Goal: Book appointment/travel/reservation

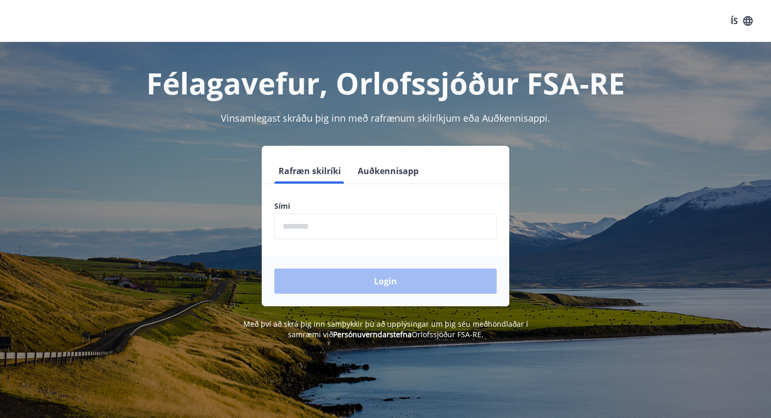
click at [307, 206] on label "Sími" at bounding box center [385, 206] width 222 height 10
click at [307, 220] on input "phone" at bounding box center [385, 226] width 222 height 26
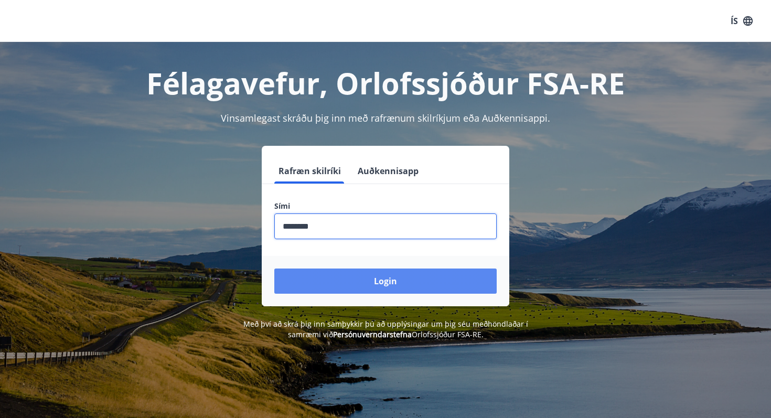
type input "********"
click at [358, 275] on button "Login" at bounding box center [385, 280] width 222 height 25
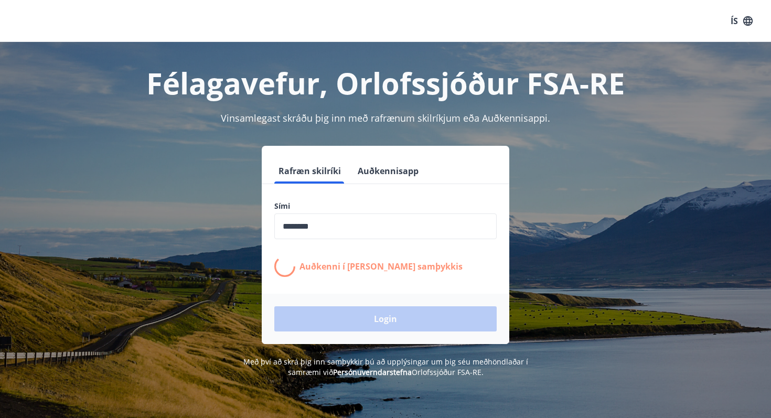
click at [358, 275] on div "Auðkenni í síma bíður samþykkis" at bounding box center [385, 266] width 222 height 21
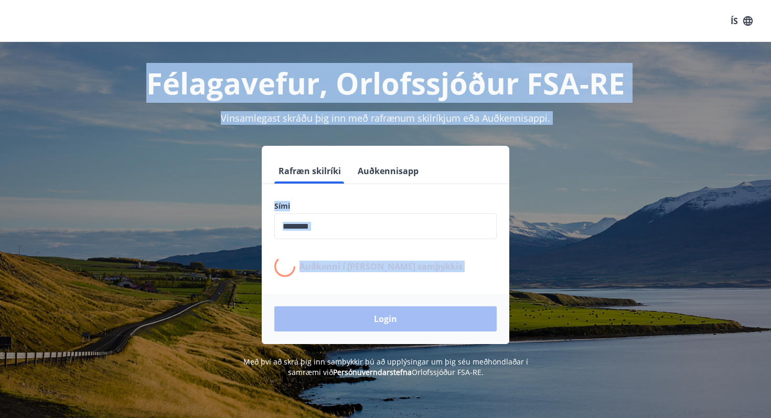
drag, startPoint x: 358, startPoint y: 275, endPoint x: 358, endPoint y: 73, distance: 202.4
click at [358, 73] on div "Félagavefur, Orlofssjóður FSA-RE Vinsamlegast skráðu þig inn með rafrænum skilr…" at bounding box center [385, 210] width 755 height 336
click at [358, 73] on h1 "Félagavefur, Orlofssjóður FSA-RE" at bounding box center [385, 83] width 730 height 40
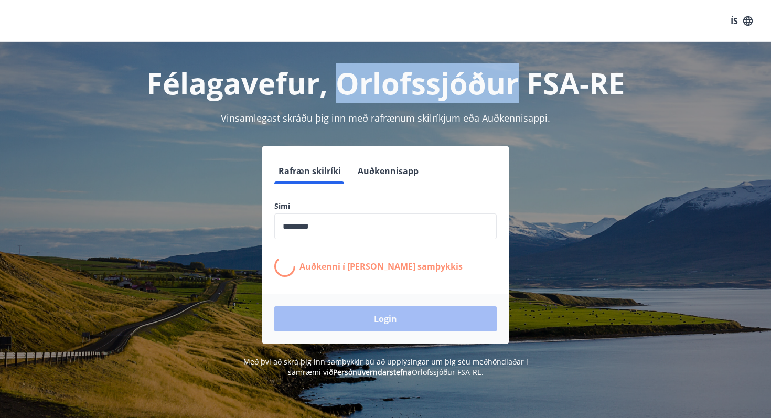
click at [358, 73] on h1 "Félagavefur, Orlofssjóður FSA-RE" at bounding box center [385, 83] width 730 height 40
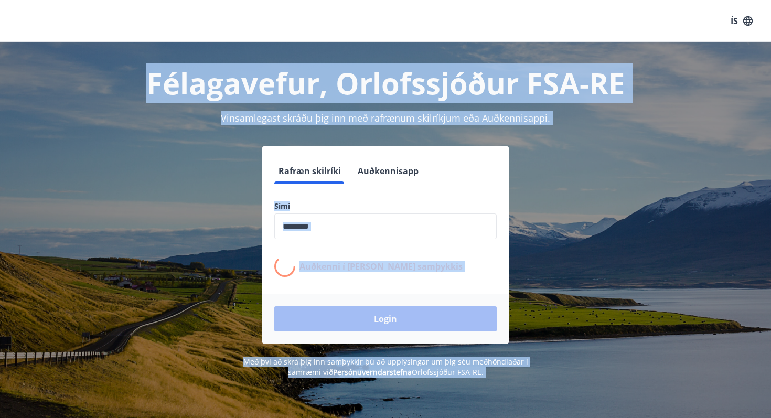
drag, startPoint x: 358, startPoint y: 73, endPoint x: 361, endPoint y: 409, distance: 336.2
click at [361, 409] on div "Félagavefur, Orlofssjóður FSA-RE Vinsamlegast skráðu þig inn með rafrænum skilr…" at bounding box center [385, 251] width 771 height 418
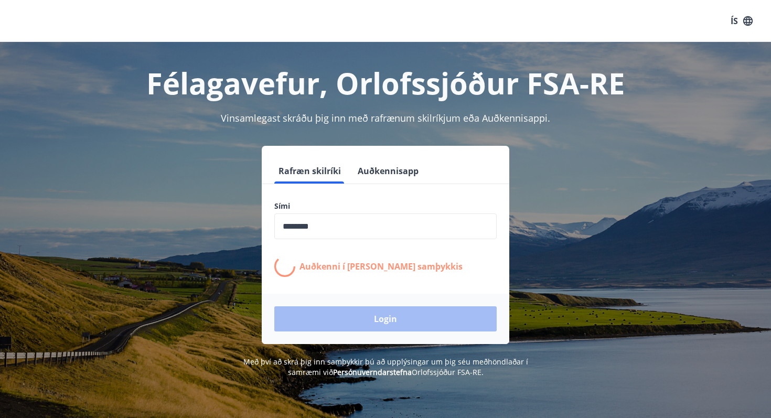
click at [361, 409] on div "Félagavefur, Orlofssjóður FSA-RE Vinsamlegast skráðu þig inn með rafrænum skilr…" at bounding box center [385, 251] width 771 height 418
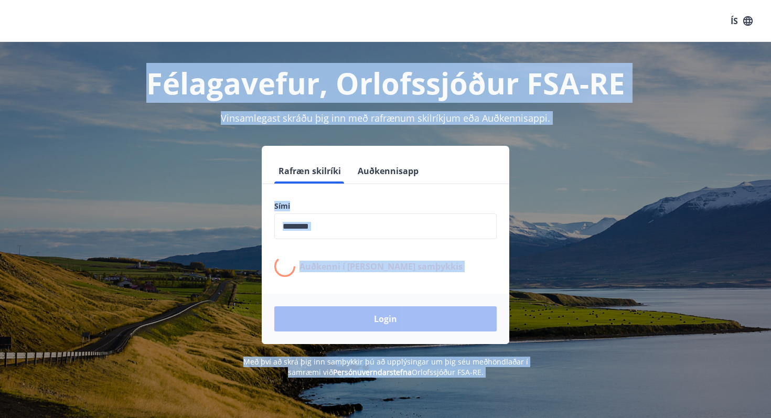
drag, startPoint x: 361, startPoint y: 409, endPoint x: 333, endPoint y: 8, distance: 402.2
click at [334, 8] on div "ÍS Félagavefur, Orlofssjóður FSA-RE Vinsamlegast skráðu þig inn með rafrænum sk…" at bounding box center [385, 230] width 771 height 460
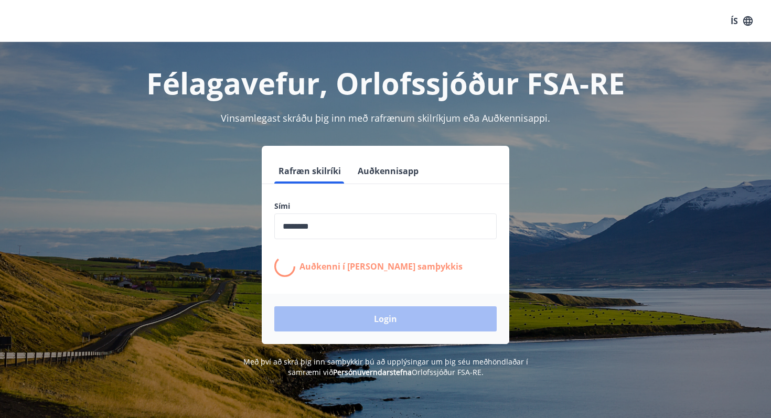
click at [333, 8] on div "ÍS" at bounding box center [385, 21] width 771 height 42
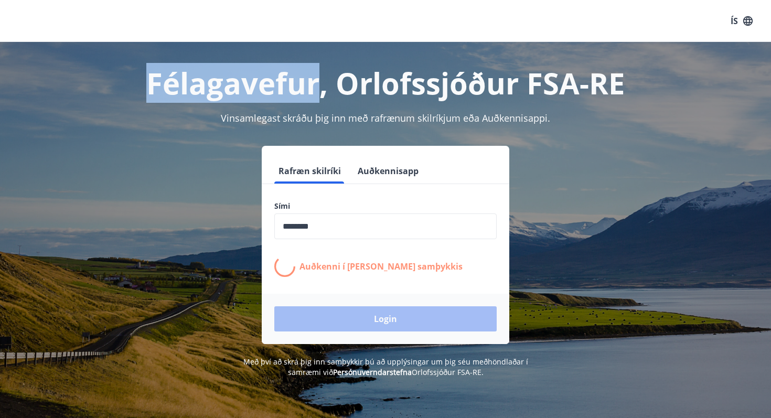
click at [333, 8] on div "ÍS" at bounding box center [385, 21] width 771 height 42
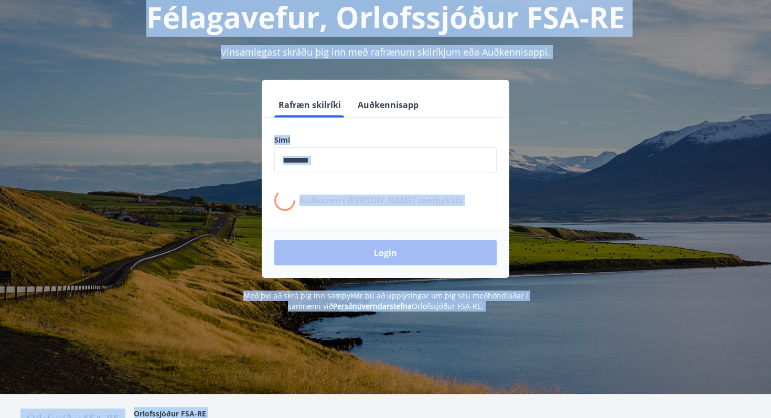
drag, startPoint x: 333, startPoint y: 8, endPoint x: 363, endPoint y: 417, distance: 410.7
click at [363, 417] on div "ÍS Félagavefur, Orlofssjóður FSA-RE Vinsamlegast skráðu þig inn með rafrænum sk…" at bounding box center [385, 207] width 771 height 546
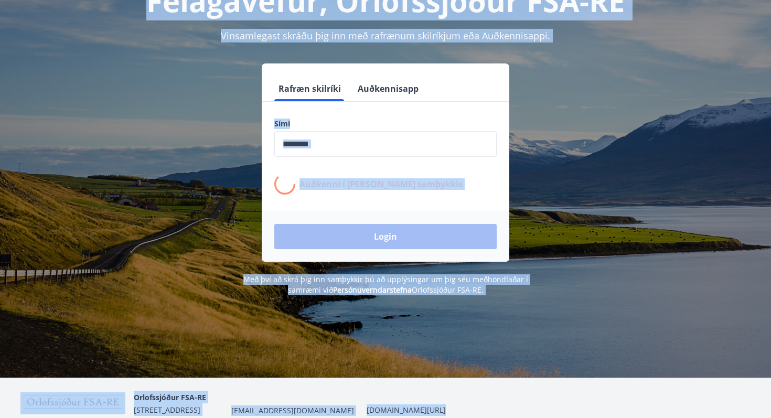
click at [364, 345] on div "Félagavefur, Orlofssjóður FSA-RE Vinsamlegast skráðu þig inn með rafrænum skilr…" at bounding box center [385, 169] width 771 height 418
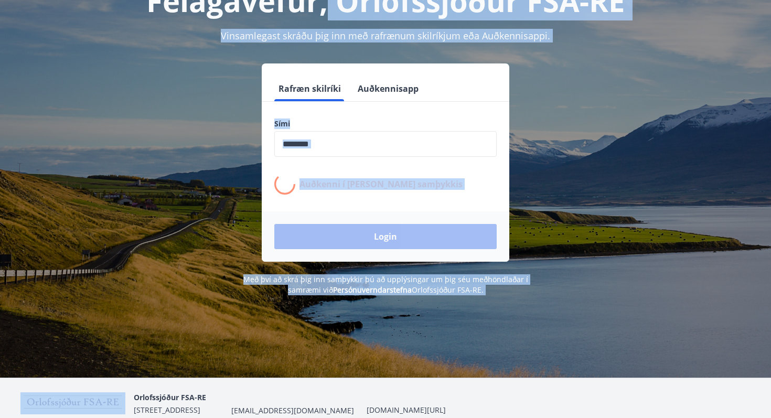
drag, startPoint x: 364, startPoint y: 345, endPoint x: 330, endPoint y: 10, distance: 336.8
click at [330, 10] on div "Félagavefur, Orlofssjóður FSA-RE Vinsamlegast skráðu þig inn með rafrænum skilr…" at bounding box center [385, 169] width 771 height 418
click at [330, 10] on h1 "Félagavefur, Orlofssjóður FSA-RE" at bounding box center [385, 1] width 730 height 40
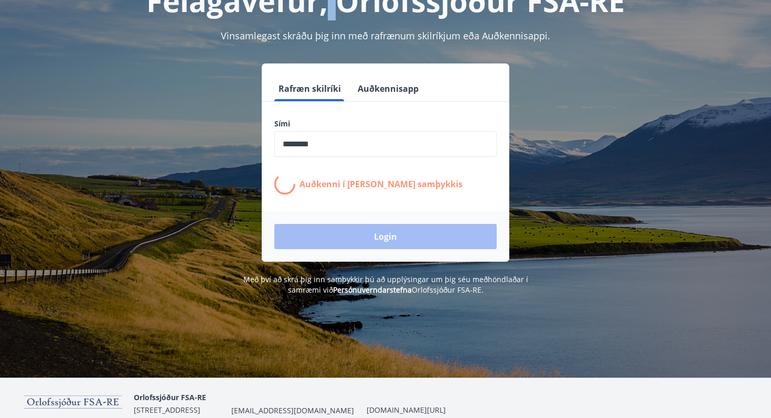
click at [330, 10] on h1 "Félagavefur, Orlofssjóður FSA-RE" at bounding box center [385, 1] width 730 height 40
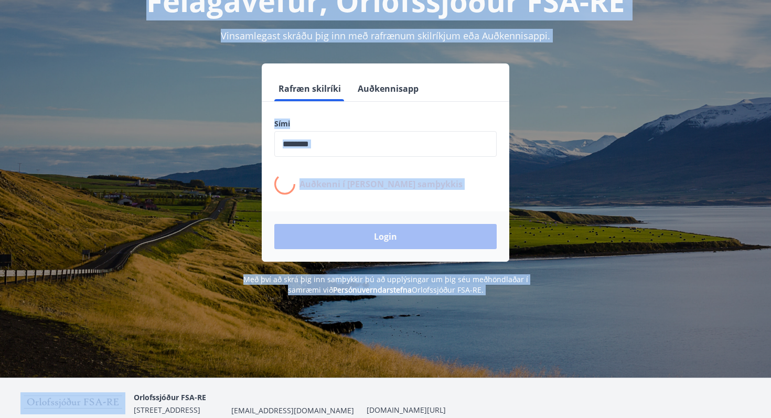
drag, startPoint x: 330, startPoint y: 10, endPoint x: 340, endPoint y: 307, distance: 297.5
click at [340, 307] on div "Félagavefur, Orlofssjóður FSA-RE Vinsamlegast skráðu þig inn með rafrænum skilr…" at bounding box center [385, 169] width 771 height 418
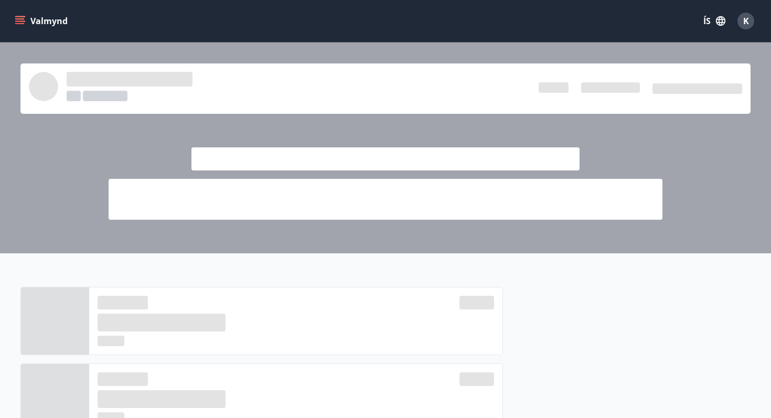
click at [53, 196] on div at bounding box center [385, 147] width 771 height 211
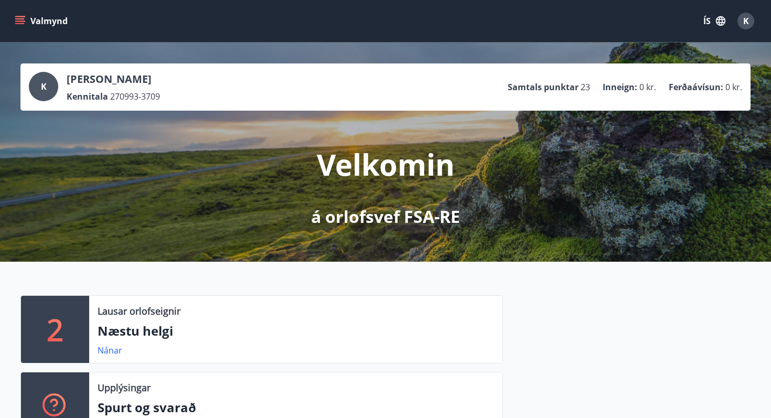
click at [16, 22] on icon "menu" at bounding box center [21, 20] width 12 height 1
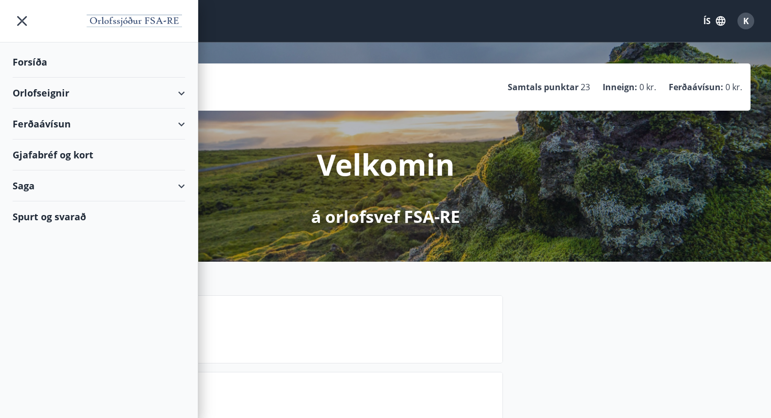
click at [175, 89] on div "Orlofseignir" at bounding box center [99, 93] width 173 height 31
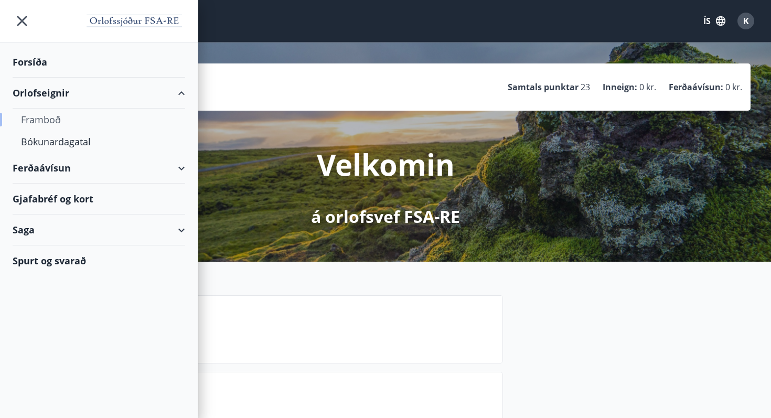
click at [75, 121] on div "Framboð" at bounding box center [99, 120] width 156 height 22
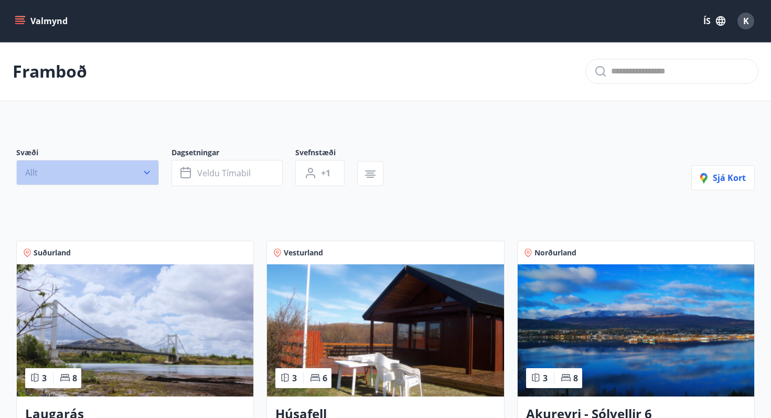
click at [149, 181] on button "Allt" at bounding box center [87, 172] width 143 height 25
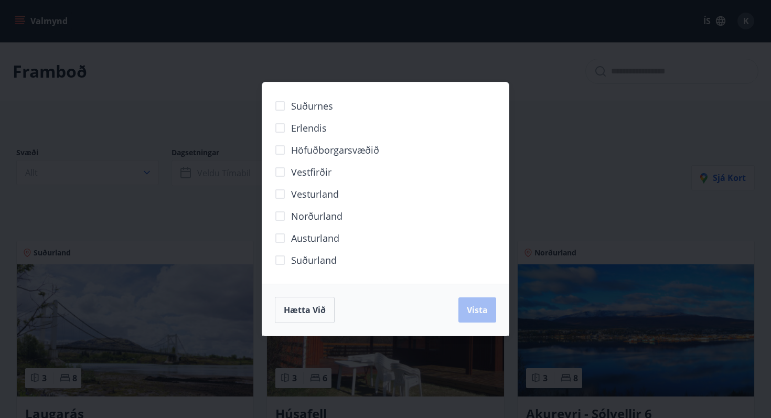
click at [206, 209] on div "Suðurnes Erlendis Höfuðborgarsvæðið [GEOGRAPHIC_DATA] [GEOGRAPHIC_DATA] [GEOGRA…" at bounding box center [385, 209] width 771 height 418
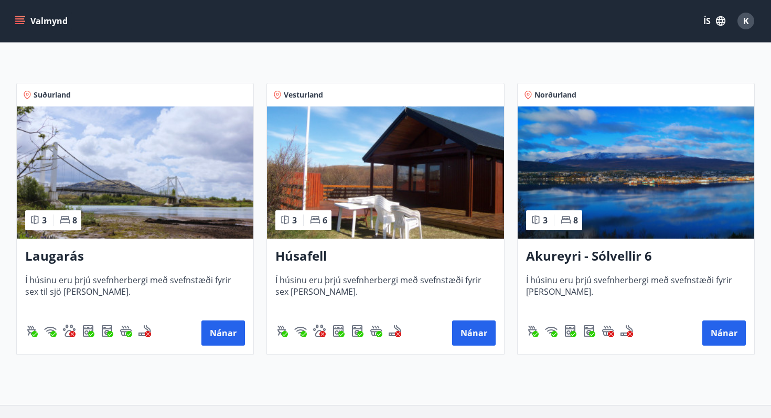
click at [332, 277] on span "Í húsinu eru þrjú svefnherbergi með svefnstæði fyrir sex [PERSON_NAME]." at bounding box center [385, 291] width 220 height 35
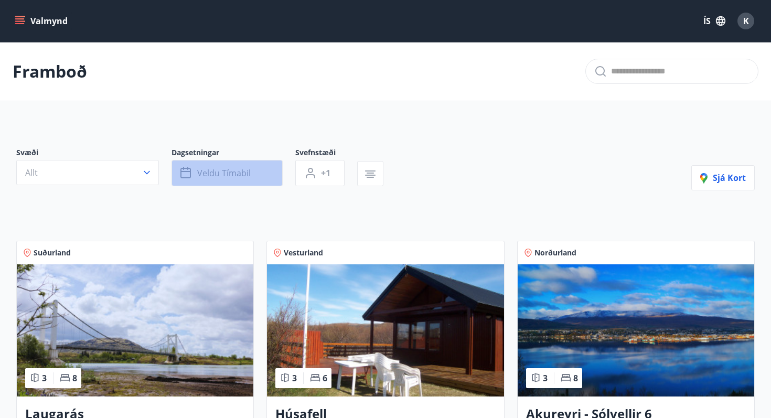
click at [207, 176] on span "Veldu tímabil" at bounding box center [223, 173] width 53 height 12
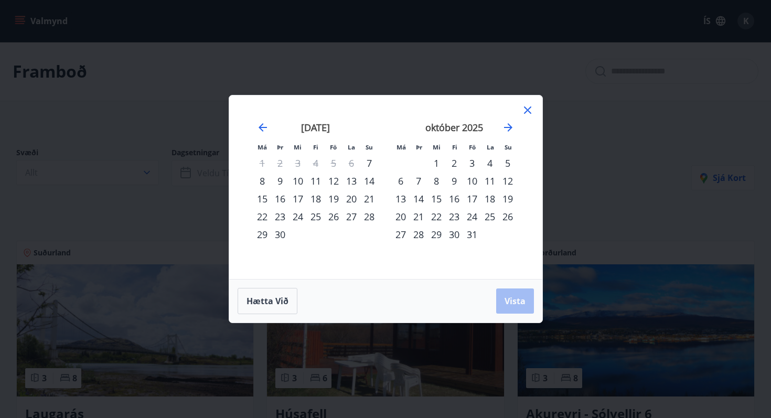
click at [130, 165] on div "Má Þr Mi Fi Fö La Su Má Þr Mi Fi Fö La Su [DATE] 1 2 3 4 5 6 7 8 9 10 11 12 13 …" at bounding box center [385, 209] width 771 height 418
click at [148, 192] on div "Má Þr Mi Fi Fö La Su Má Þr Mi Fi Fö La Su [DATE] 1 2 3 4 5 6 7 8 9 10 11 12 13 …" at bounding box center [385, 209] width 771 height 418
click at [529, 108] on icon at bounding box center [527, 110] width 13 height 13
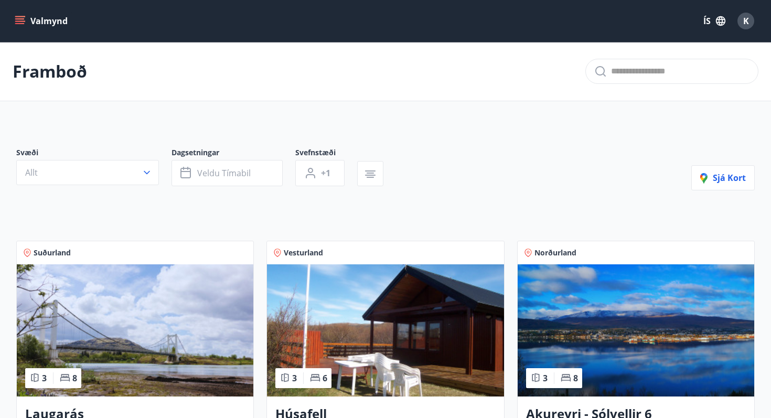
click at [22, 22] on icon "menu" at bounding box center [21, 20] width 12 height 1
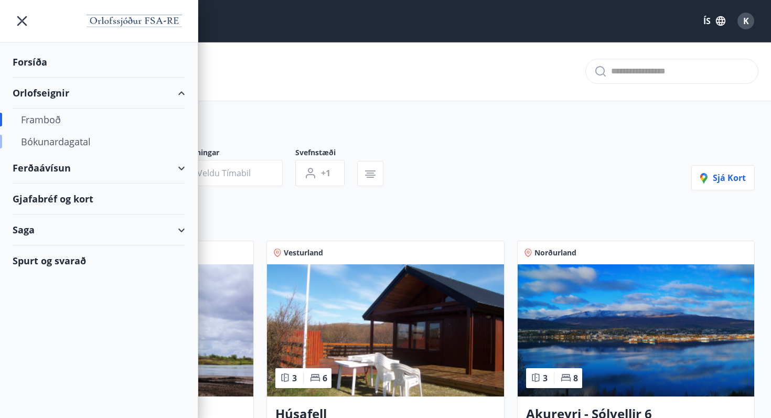
click at [55, 143] on div "Bókunardagatal" at bounding box center [99, 142] width 156 height 22
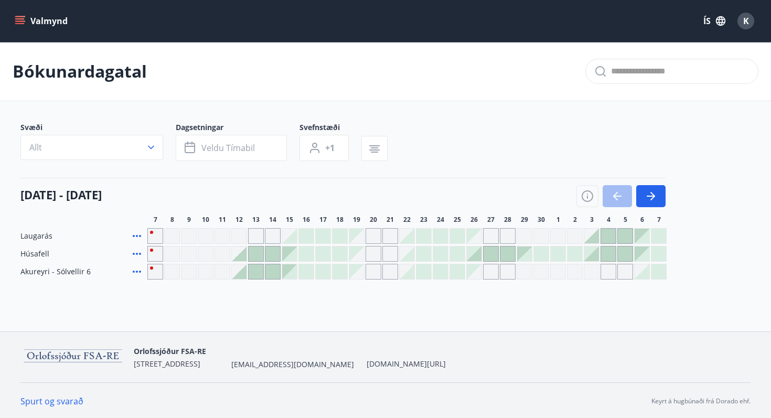
click at [475, 256] on div at bounding box center [474, 253] width 15 height 15
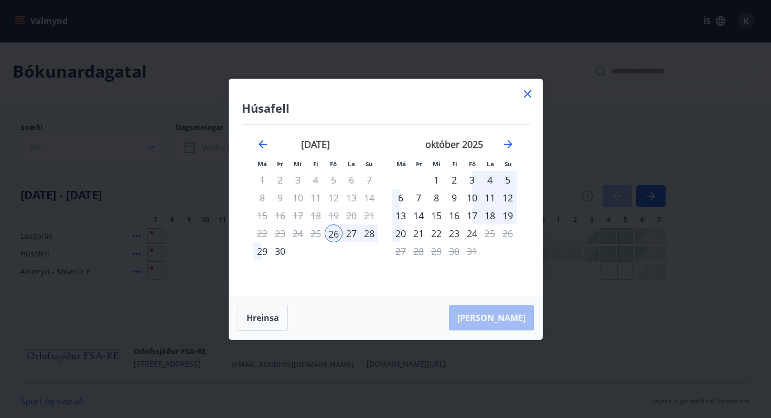
click at [266, 253] on div "29" at bounding box center [262, 251] width 18 height 18
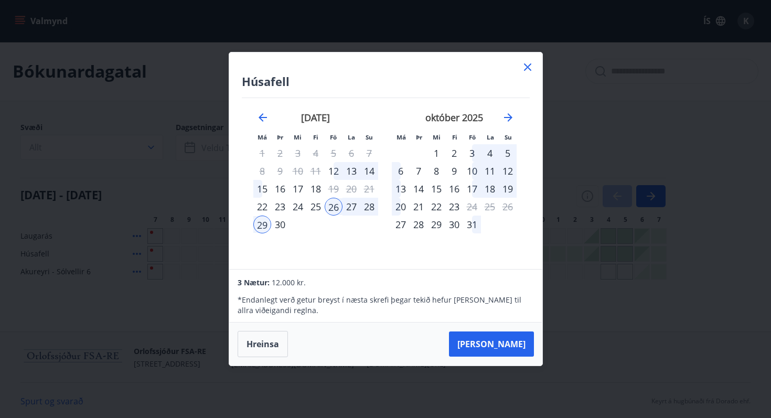
click at [528, 71] on icon at bounding box center [527, 67] width 13 height 13
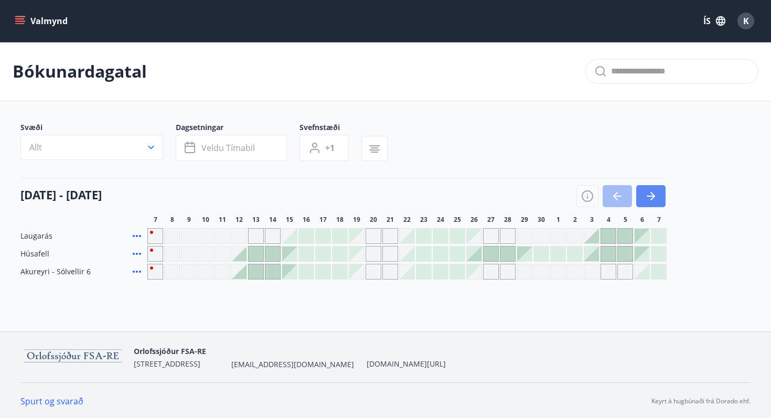
click at [655, 194] on icon "button" at bounding box center [651, 196] width 13 height 13
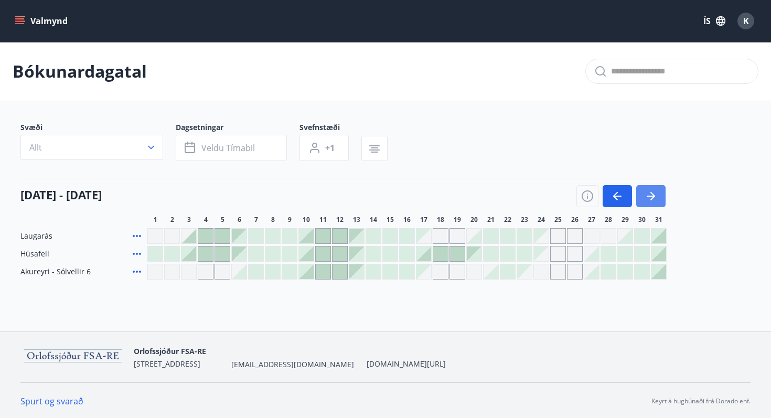
click at [652, 199] on icon "button" at bounding box center [651, 196] width 13 height 13
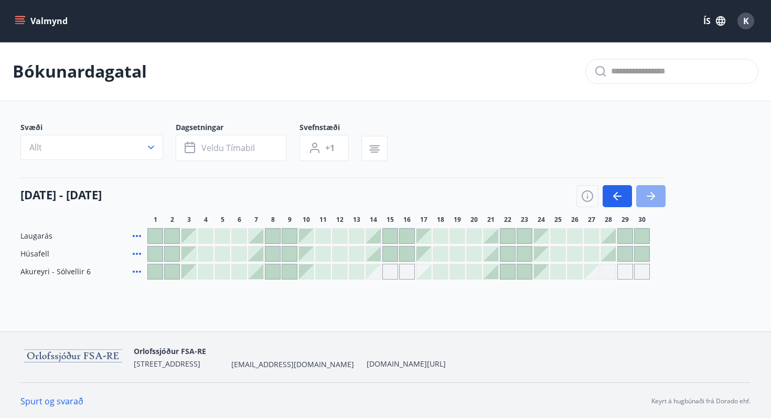
click at [652, 199] on icon "button" at bounding box center [652, 196] width 5 height 8
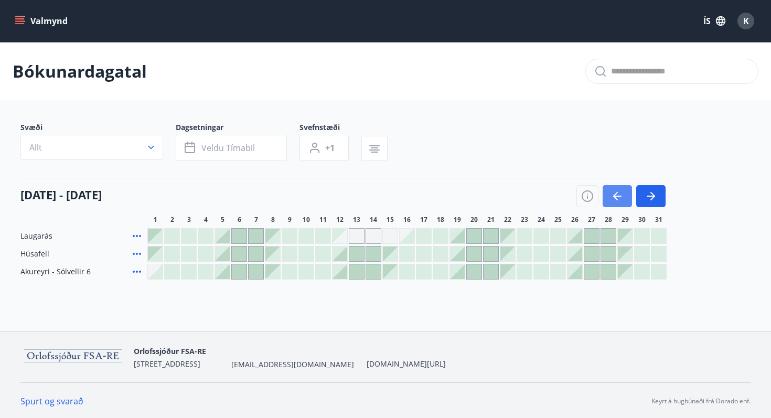
click at [617, 197] on icon "button" at bounding box center [617, 196] width 13 height 13
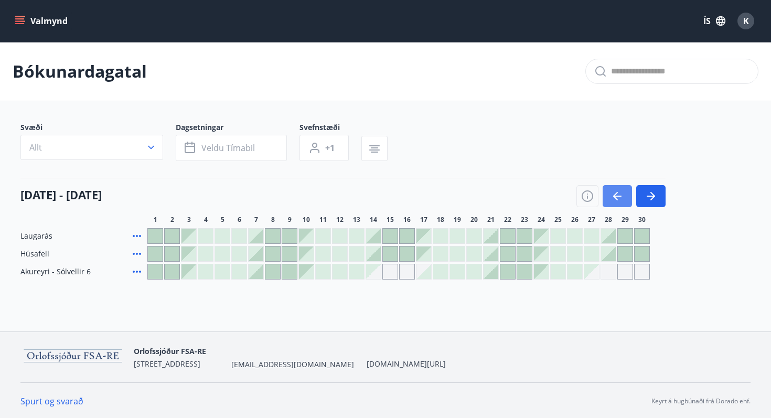
click at [617, 197] on icon "button" at bounding box center [617, 196] width 13 height 13
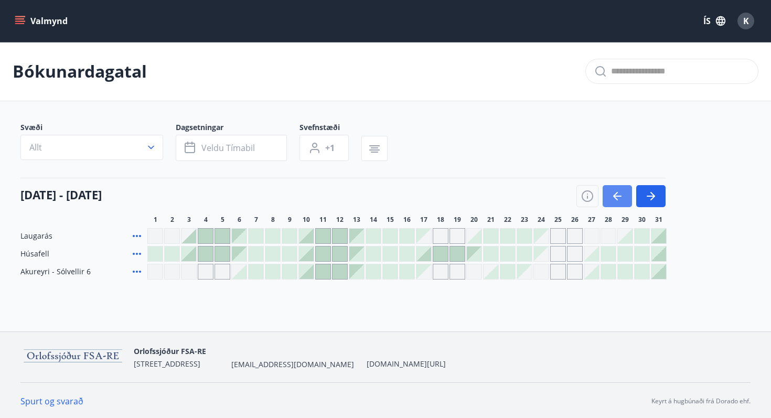
click at [617, 197] on icon "button" at bounding box center [617, 196] width 13 height 13
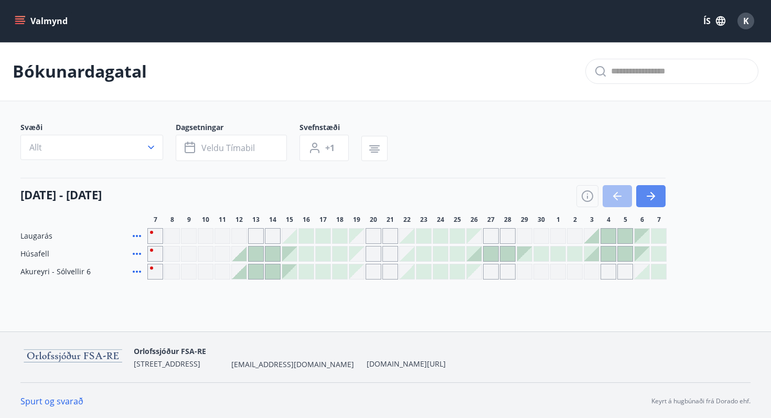
click at [658, 200] on button "button" at bounding box center [650, 196] width 29 height 22
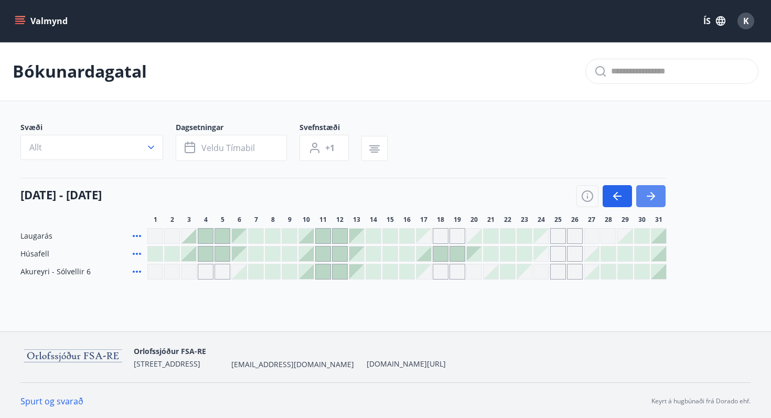
click at [658, 200] on button "button" at bounding box center [650, 196] width 29 height 22
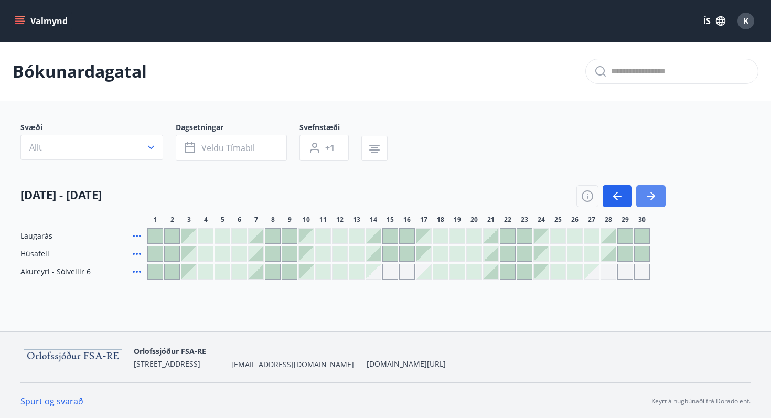
click at [658, 200] on button "button" at bounding box center [650, 196] width 29 height 22
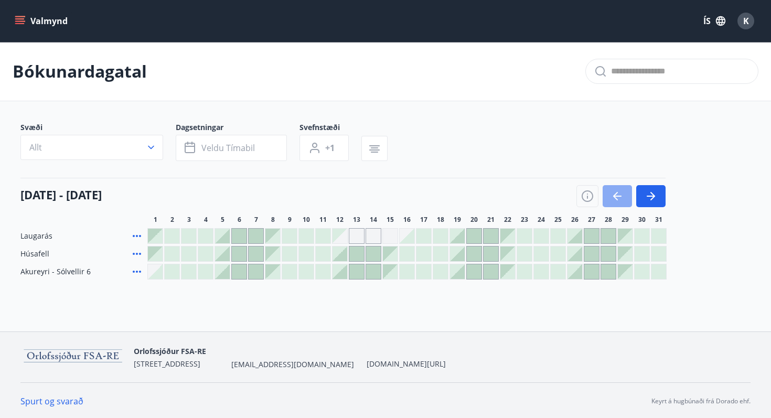
click at [617, 205] on button "button" at bounding box center [617, 196] width 29 height 22
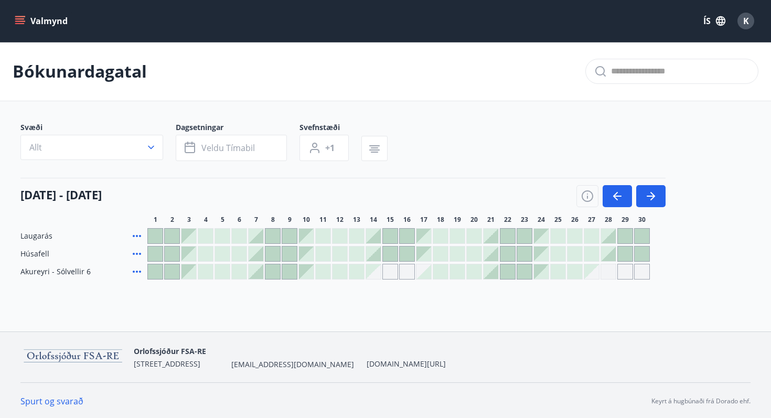
scroll to position [2, 0]
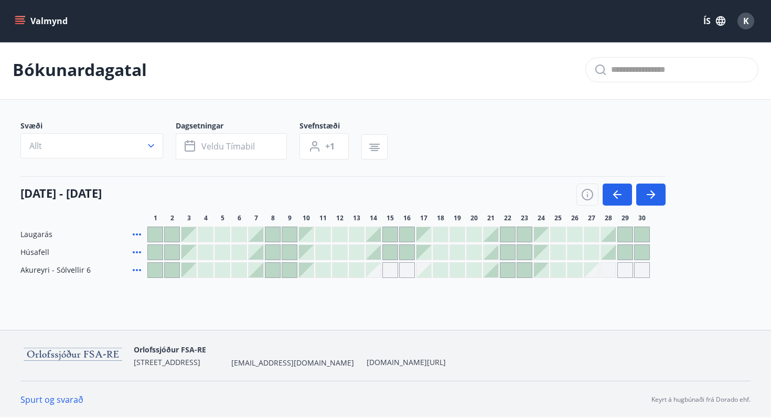
click at [334, 69] on div "Bókunardagatal" at bounding box center [385, 69] width 771 height 59
click at [334, 68] on div "Bókunardagatal" at bounding box center [385, 69] width 771 height 59
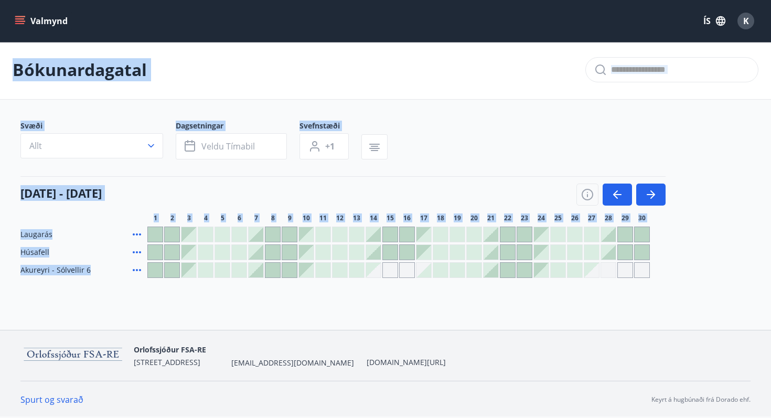
drag, startPoint x: 334, startPoint y: 69, endPoint x: 332, endPoint y: 293, distance: 224.5
click at [335, 296] on div "Bókunardagatal Svæði Allt Dagsetningar Veldu tímabil Svefnstæði +1 [DATE] - [DA…" at bounding box center [385, 180] width 771 height 280
click at [332, 293] on div "Bókunardagatal Svæði Allt Dagsetningar Veldu tímabil Svefnstæði +1 [DATE] - [DA…" at bounding box center [385, 180] width 771 height 280
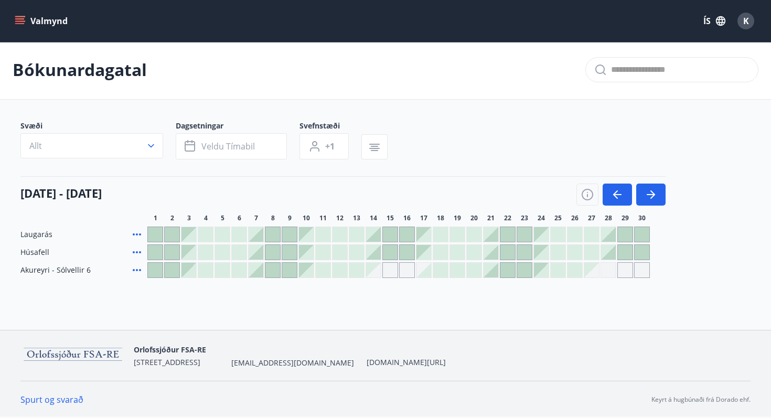
click at [332, 293] on div "Bókunardagatal Svæði Allt Dagsetningar Veldu tímabil Svefnstæði +1 [DATE] - [DA…" at bounding box center [385, 180] width 771 height 280
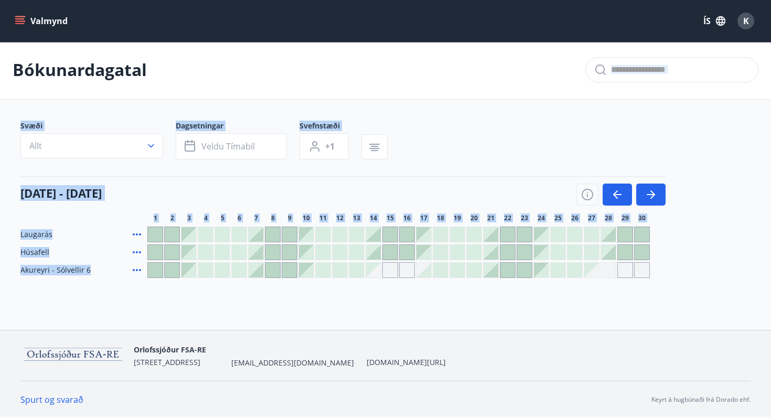
drag, startPoint x: 332, startPoint y: 293, endPoint x: 330, endPoint y: 63, distance: 229.7
click at [330, 63] on div "Bókunardagatal Svæði Allt Dagsetningar Veldu tímabil Svefnstæði +1 [DATE] - [DA…" at bounding box center [385, 180] width 771 height 280
click at [330, 63] on div "Bókunardagatal" at bounding box center [385, 69] width 771 height 59
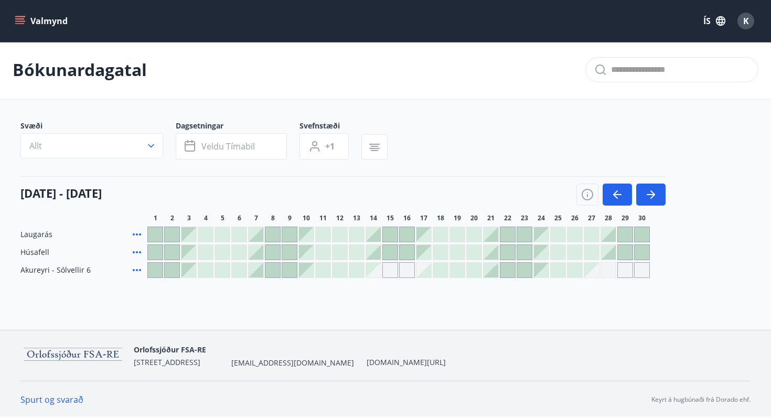
click at [330, 63] on div "Bókunardagatal" at bounding box center [385, 69] width 771 height 59
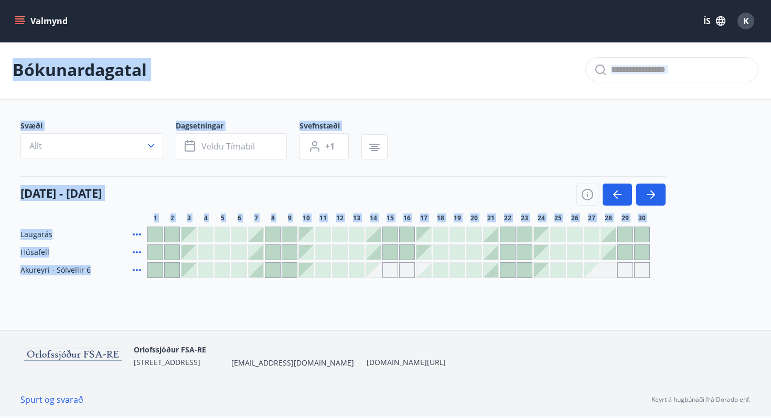
drag, startPoint x: 330, startPoint y: 63, endPoint x: 325, endPoint y: 295, distance: 231.8
click at [325, 295] on div "Bókunardagatal Svæði Allt Dagsetningar Veldu tímabil Svefnstæði +1 [DATE] - [DA…" at bounding box center [385, 180] width 771 height 280
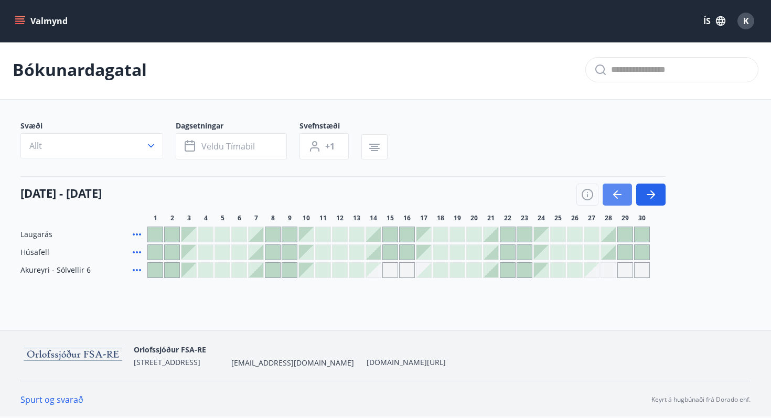
click at [617, 188] on icon "button" at bounding box center [617, 194] width 13 height 13
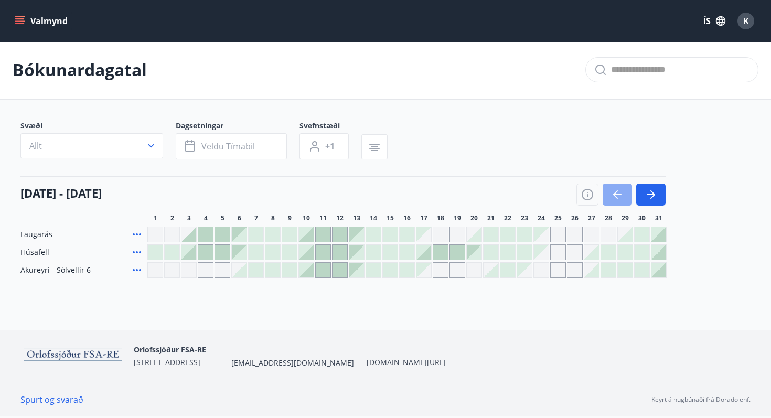
click at [617, 188] on icon "button" at bounding box center [617, 194] width 13 height 13
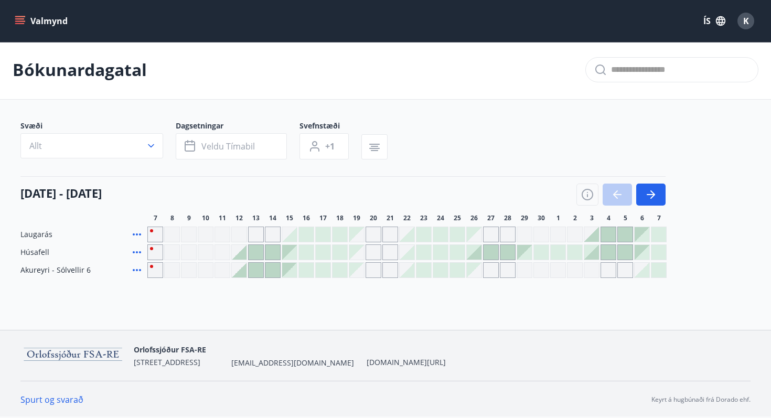
click at [617, 188] on div at bounding box center [620, 195] width 89 height 22
click at [650, 194] on icon "button" at bounding box center [651, 194] width 13 height 13
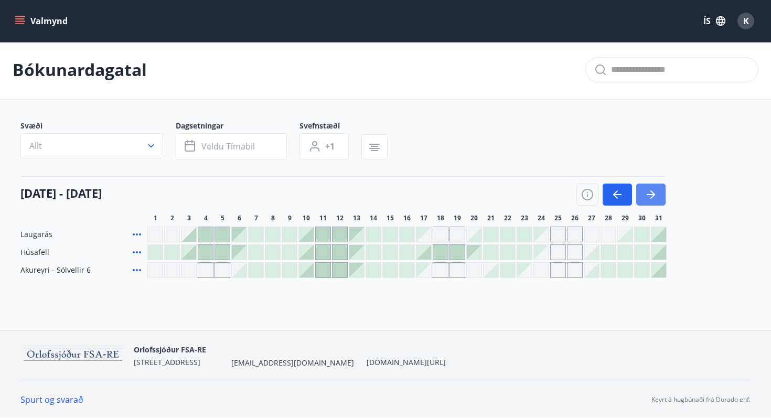
click at [643, 192] on button "button" at bounding box center [650, 195] width 29 height 22
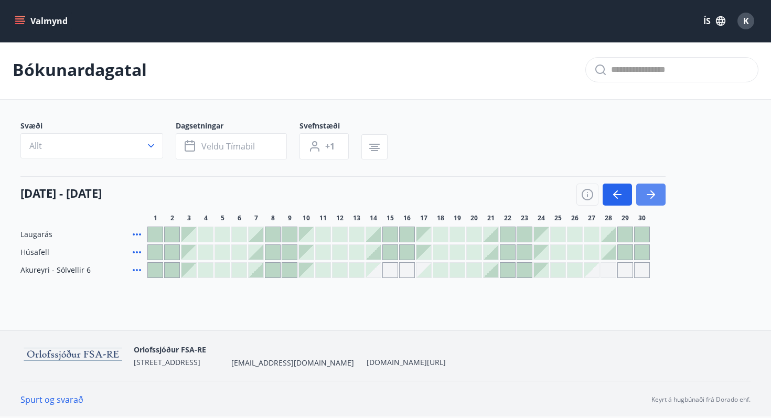
click at [643, 192] on button "button" at bounding box center [650, 195] width 29 height 22
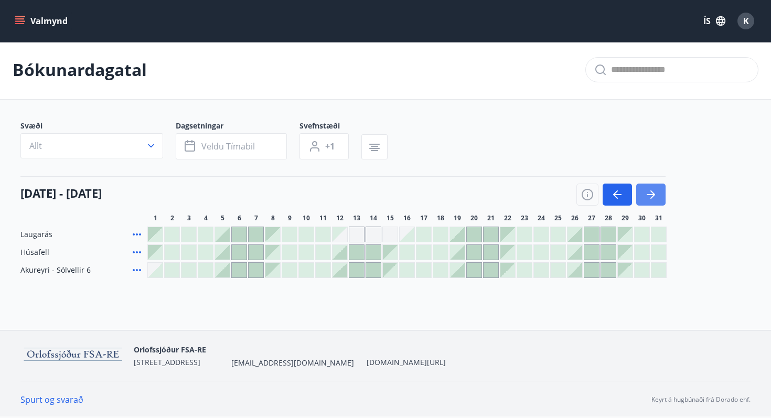
click at [643, 192] on button "button" at bounding box center [650, 195] width 29 height 22
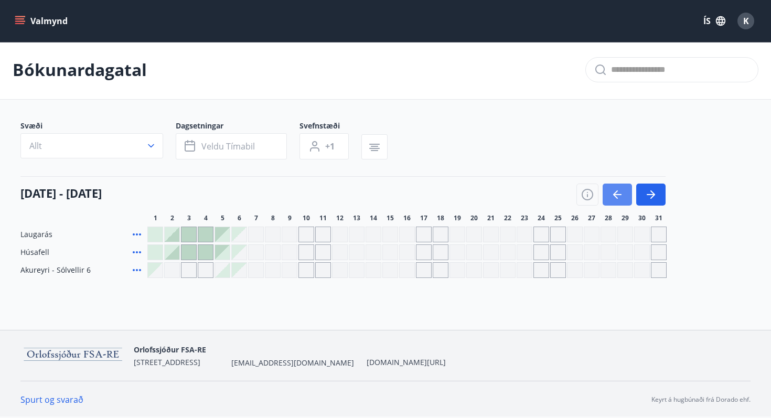
click at [614, 194] on icon "button" at bounding box center [615, 194] width 5 height 8
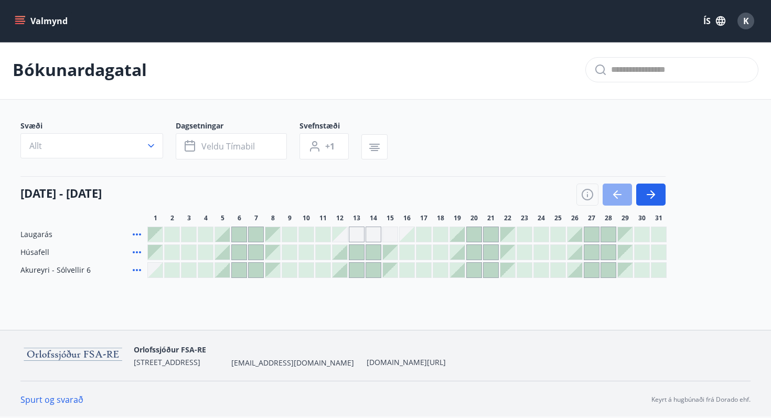
click at [614, 194] on icon "button" at bounding box center [615, 194] width 5 height 8
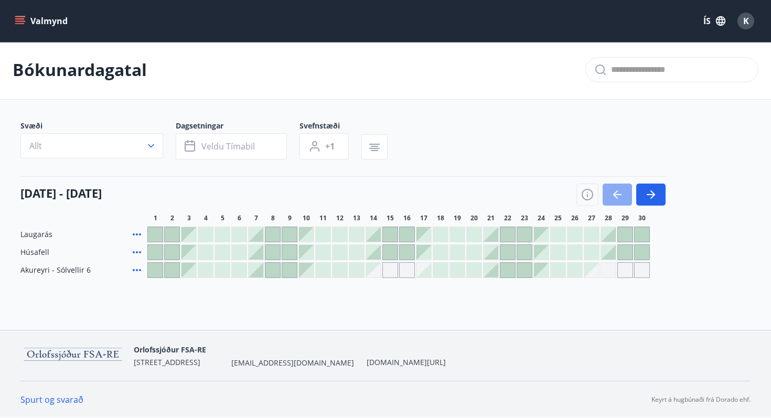
click at [614, 194] on icon "button" at bounding box center [615, 194] width 5 height 8
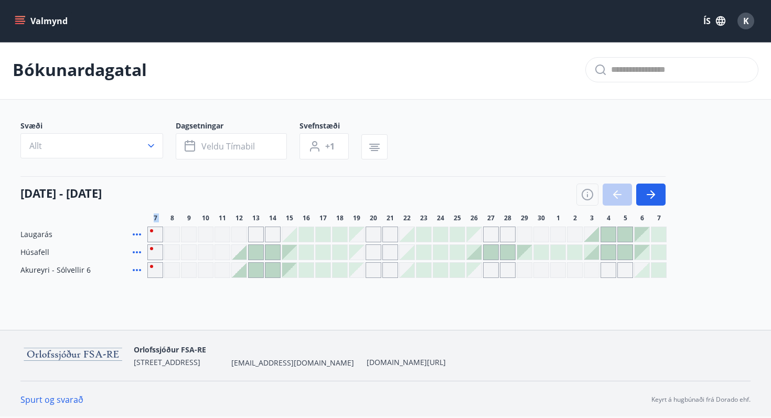
click at [614, 194] on div at bounding box center [620, 195] width 89 height 22
click at [633, 194] on div at bounding box center [620, 195] width 89 height 22
click at [638, 194] on button "button" at bounding box center [650, 195] width 29 height 22
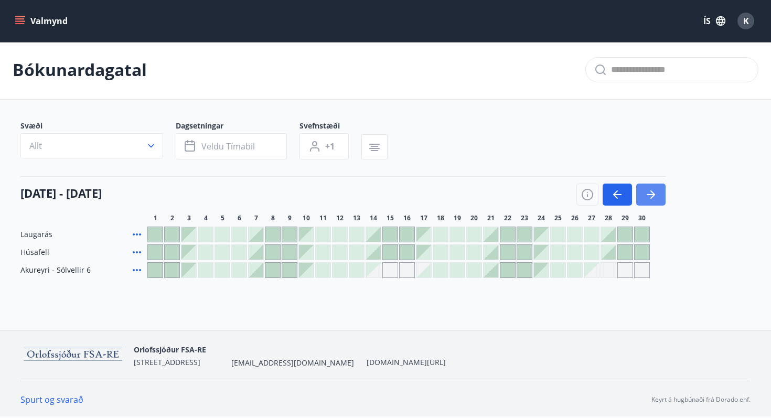
click at [638, 194] on button "button" at bounding box center [650, 195] width 29 height 22
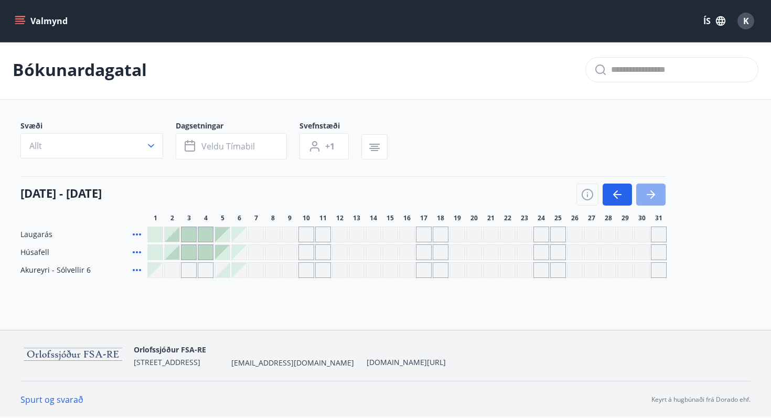
click at [638, 195] on button "button" at bounding box center [650, 195] width 29 height 22
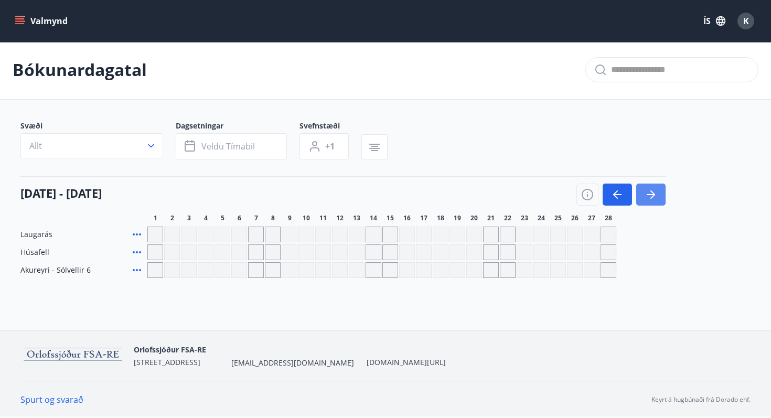
click at [638, 195] on button "button" at bounding box center [650, 195] width 29 height 22
click at [628, 195] on button "button" at bounding box center [617, 195] width 29 height 22
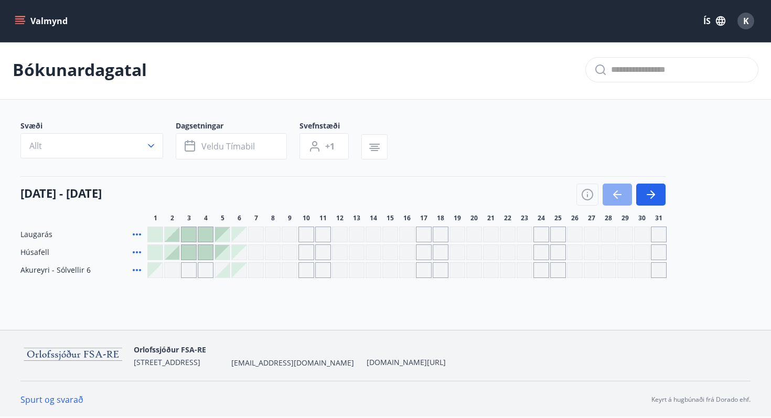
click at [628, 195] on button "button" at bounding box center [617, 195] width 29 height 22
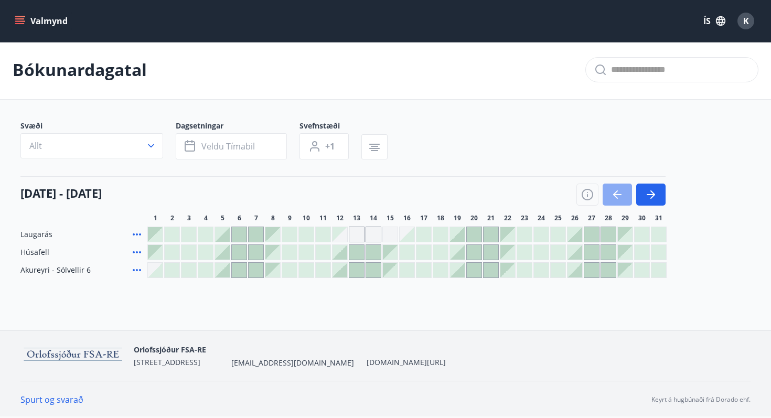
click at [628, 195] on button "button" at bounding box center [617, 195] width 29 height 22
click at [628, 197] on button "button" at bounding box center [617, 195] width 29 height 22
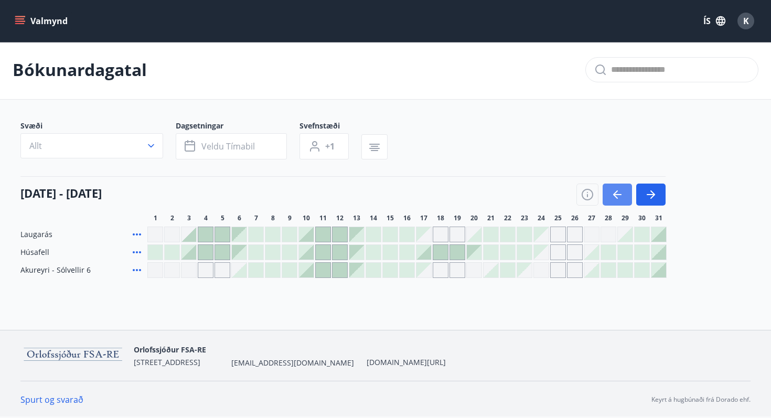
click at [628, 197] on button "button" at bounding box center [617, 195] width 29 height 22
click at [628, 197] on div at bounding box center [620, 195] width 89 height 22
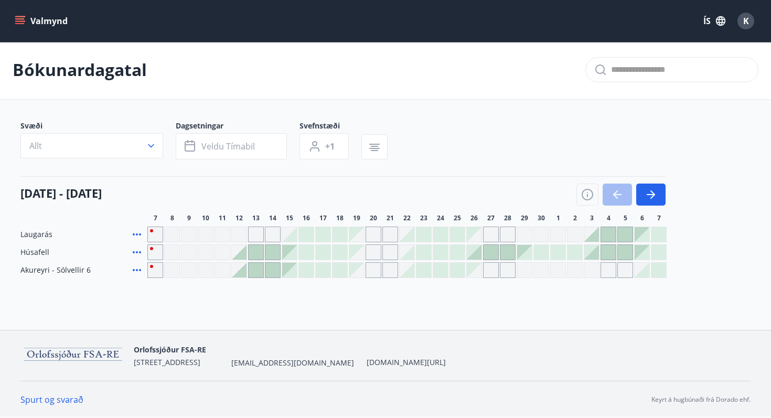
click at [35, 257] on span "Húsafell" at bounding box center [34, 252] width 29 height 10
click at [7, 30] on div "Valmynd ÍS K" at bounding box center [385, 21] width 771 height 42
click at [12, 25] on div "Valmynd ÍS K" at bounding box center [385, 21] width 771 height 42
click at [15, 21] on icon "menu" at bounding box center [20, 21] width 10 height 10
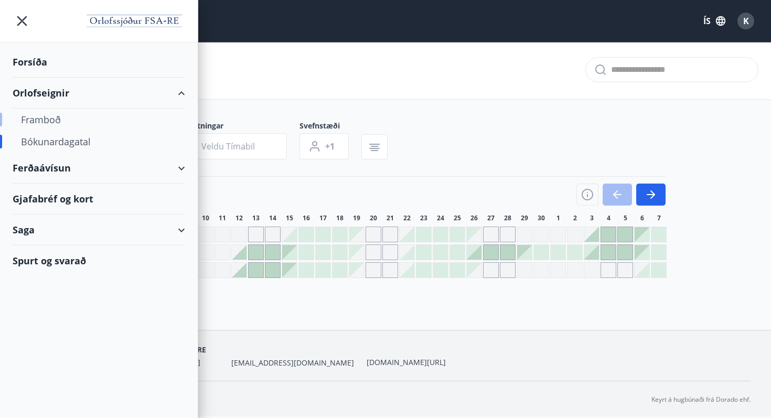
click at [39, 116] on div "Framboð" at bounding box center [99, 120] width 156 height 22
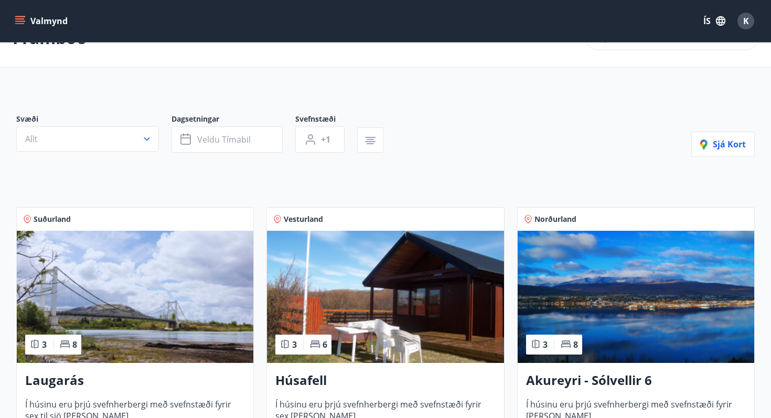
scroll to position [82, 0]
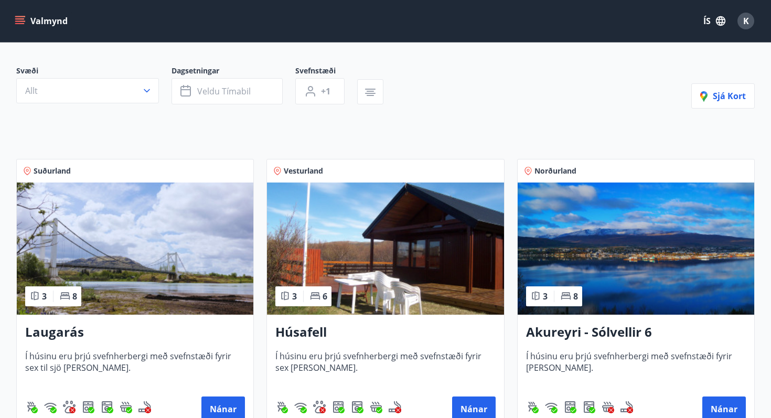
click at [317, 272] on img at bounding box center [385, 248] width 237 height 132
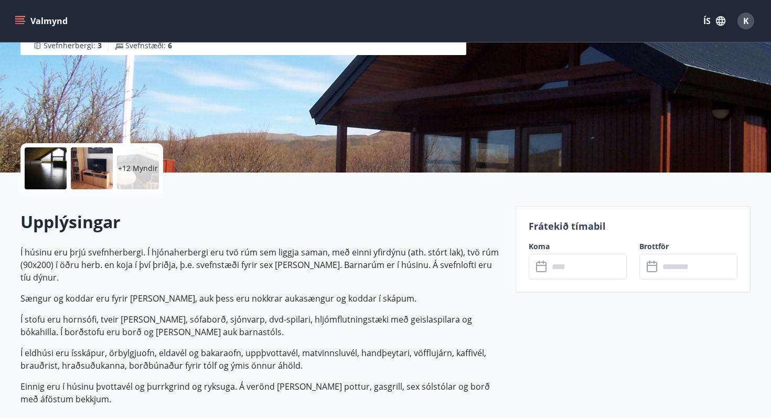
scroll to position [174, 0]
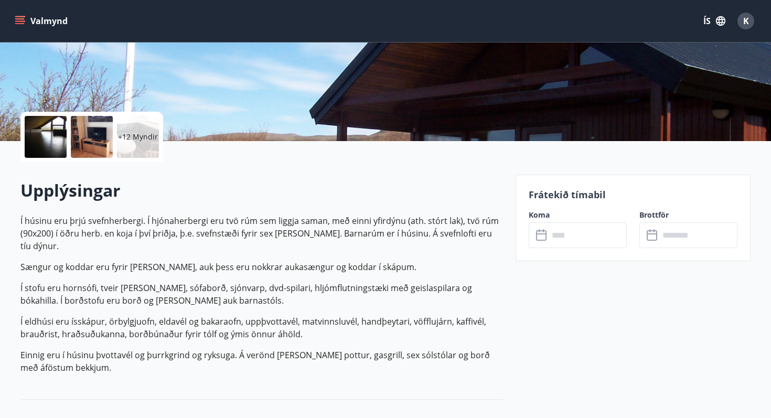
click at [317, 282] on p "Í stofu eru hornsófi, tveir [PERSON_NAME], sófaborð, sjónvarp, dvd-spilari, hlj…" at bounding box center [261, 294] width 482 height 25
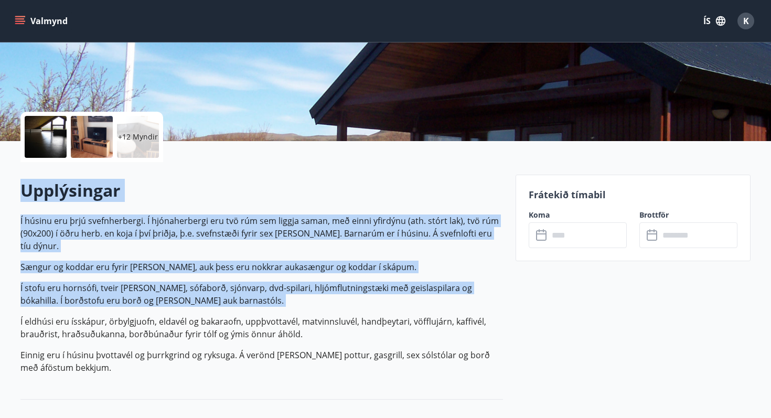
drag, startPoint x: 317, startPoint y: 272, endPoint x: 315, endPoint y: 190, distance: 81.8
click at [316, 190] on div "Upplýsingar Í húsinu eru þrjú svefnherbergi. Í hjónaherbergi eru tvö rúm sem li…" at bounding box center [261, 280] width 482 height 203
click at [315, 190] on h2 "Upplýsingar" at bounding box center [261, 190] width 482 height 23
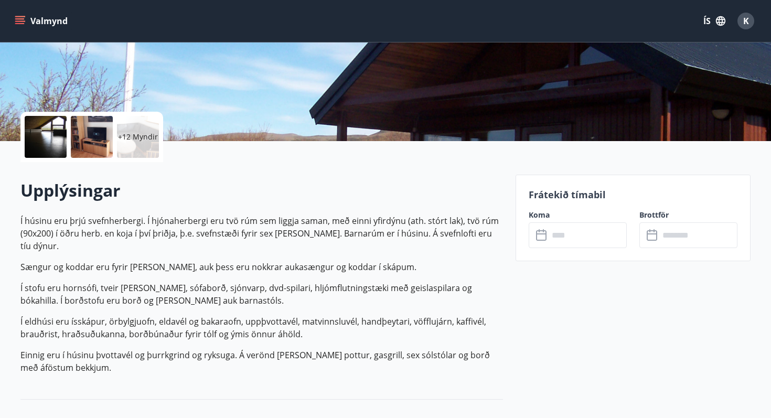
click at [315, 190] on h2 "Upplýsingar" at bounding box center [261, 190] width 482 height 23
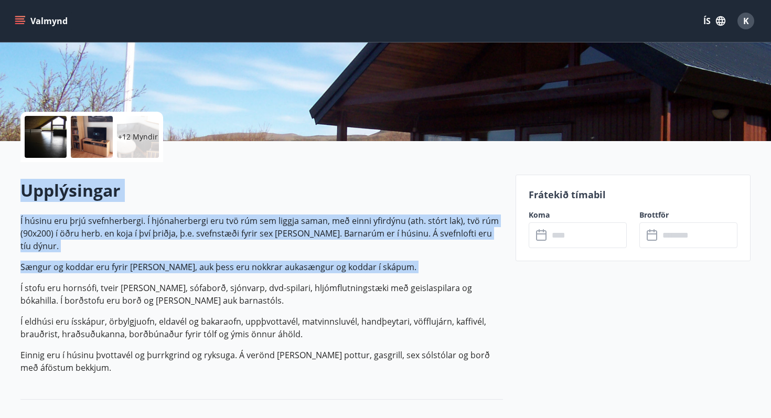
drag, startPoint x: 315, startPoint y: 190, endPoint x: 334, endPoint y: 256, distance: 69.1
click at [334, 256] on div "Upplýsingar Í húsinu eru þrjú svefnherbergi. Í hjónaherbergi eru tvö rúm sem li…" at bounding box center [261, 280] width 482 height 203
click at [334, 261] on p "Sængur og koddar eru fyrir [PERSON_NAME], auk þess eru nokkrar aukasængur og ko…" at bounding box center [261, 267] width 482 height 13
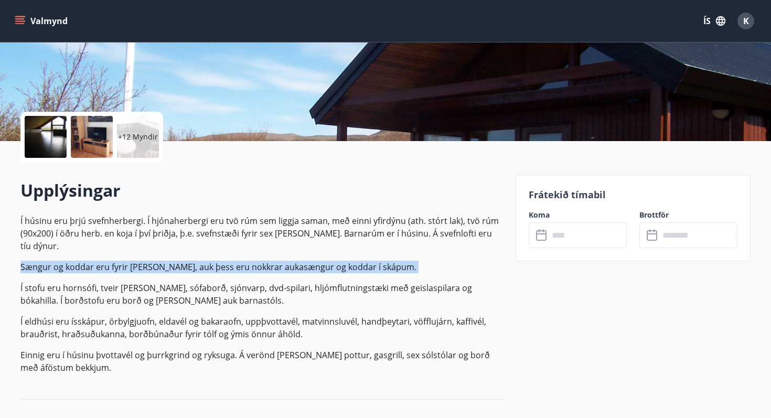
click at [334, 261] on p "Sængur og koddar eru fyrir [PERSON_NAME], auk þess eru nokkrar aukasængur og ko…" at bounding box center [261, 267] width 482 height 13
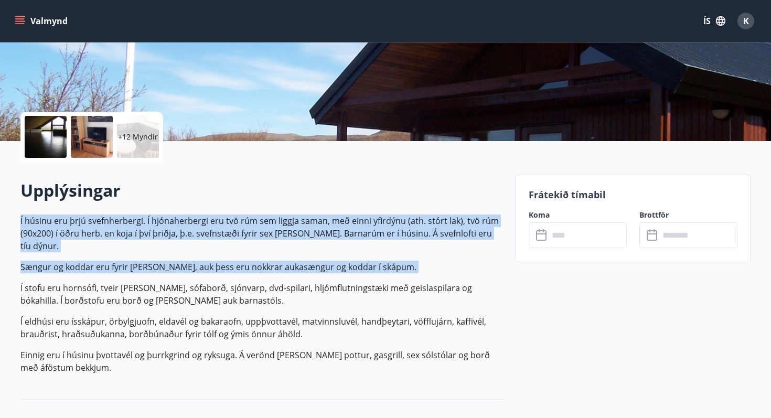
drag, startPoint x: 334, startPoint y: 256, endPoint x: 336, endPoint y: 203, distance: 53.0
click at [336, 203] on div "Upplýsingar Í húsinu eru þrjú svefnherbergi. Í hjónaherbergi eru tvö rúm sem li…" at bounding box center [261, 280] width 482 height 203
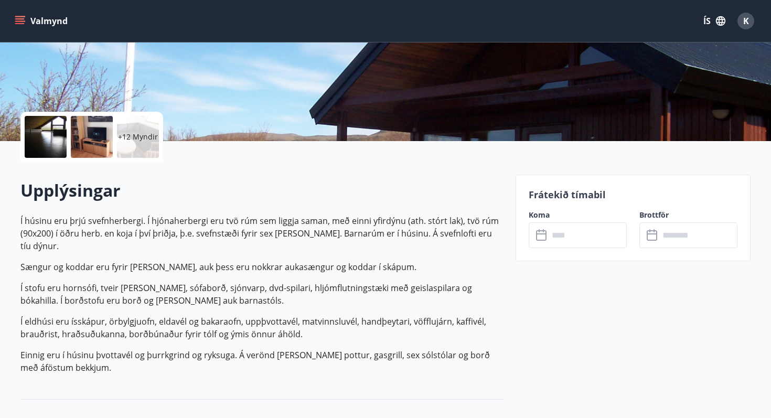
click at [146, 137] on p "+12 Myndir" at bounding box center [138, 137] width 40 height 10
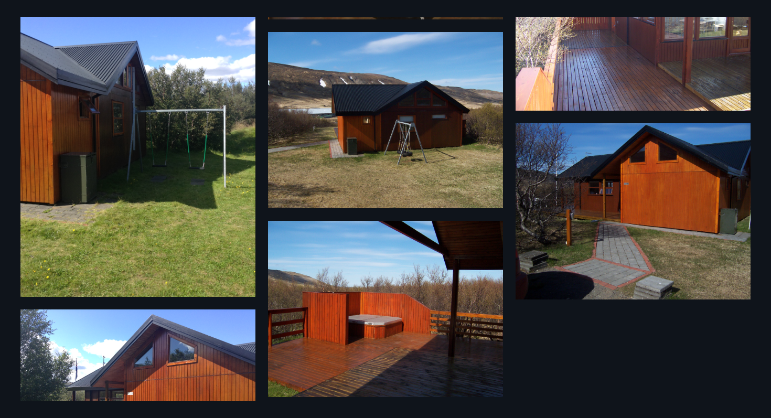
scroll to position [918, 0]
